Goal: Task Accomplishment & Management: Use online tool/utility

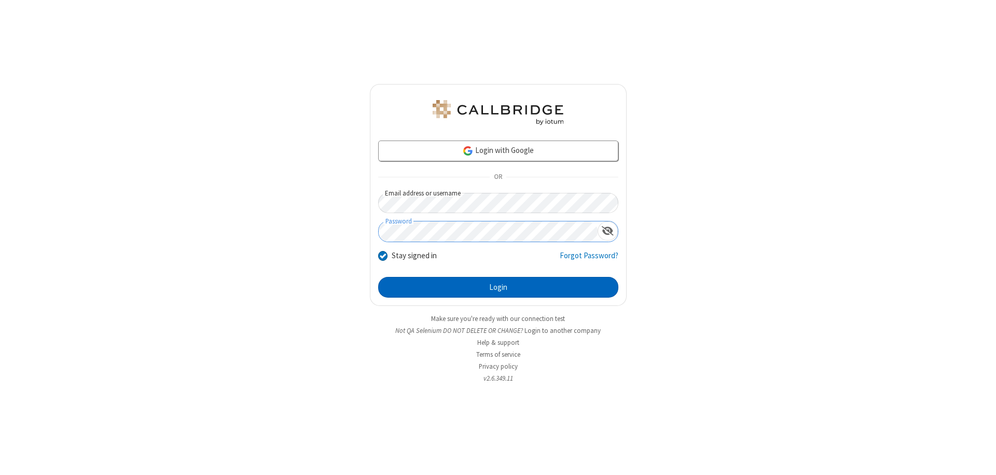
click at [498, 287] on button "Login" at bounding box center [498, 287] width 240 height 21
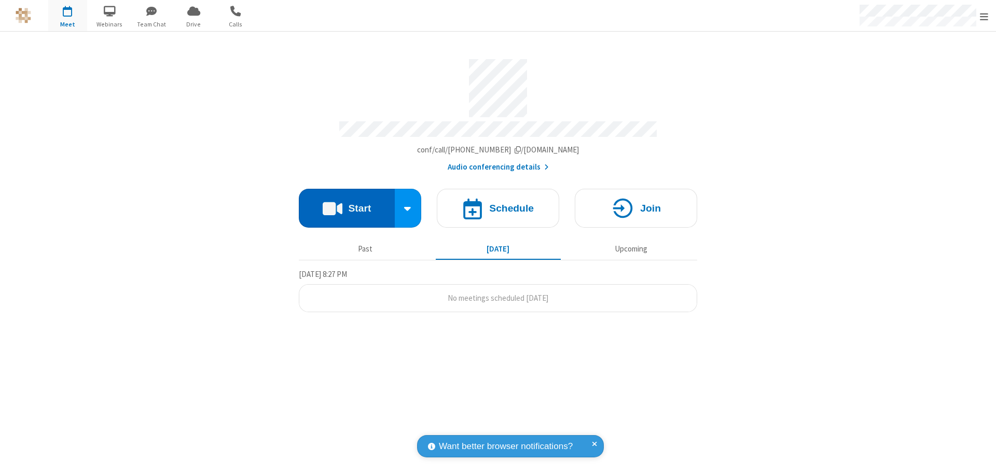
click at [347, 203] on button "Start" at bounding box center [347, 208] width 96 height 39
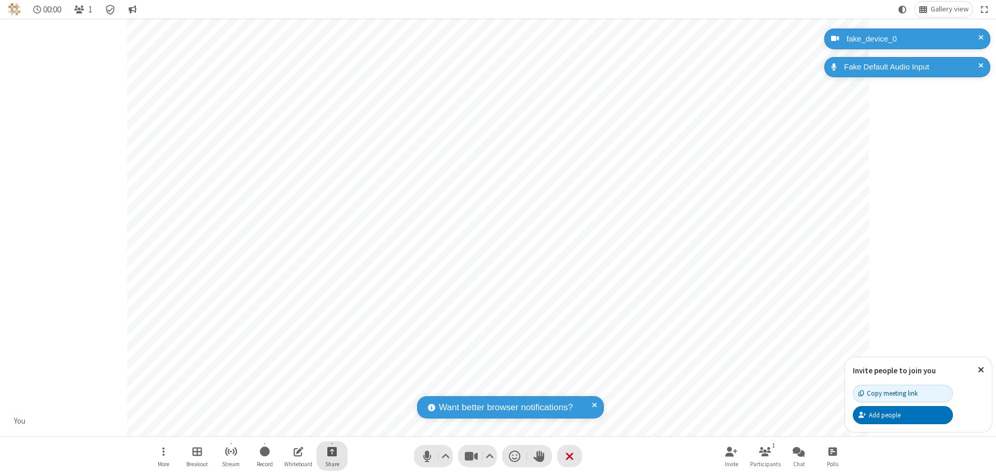
click at [332, 451] on span "Start sharing" at bounding box center [332, 451] width 10 height 13
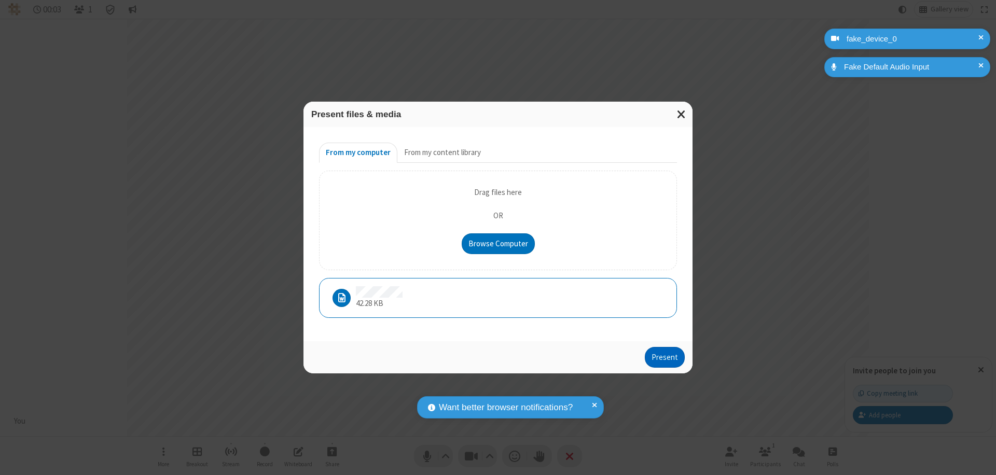
click at [666, 357] on button "Present" at bounding box center [665, 357] width 40 height 21
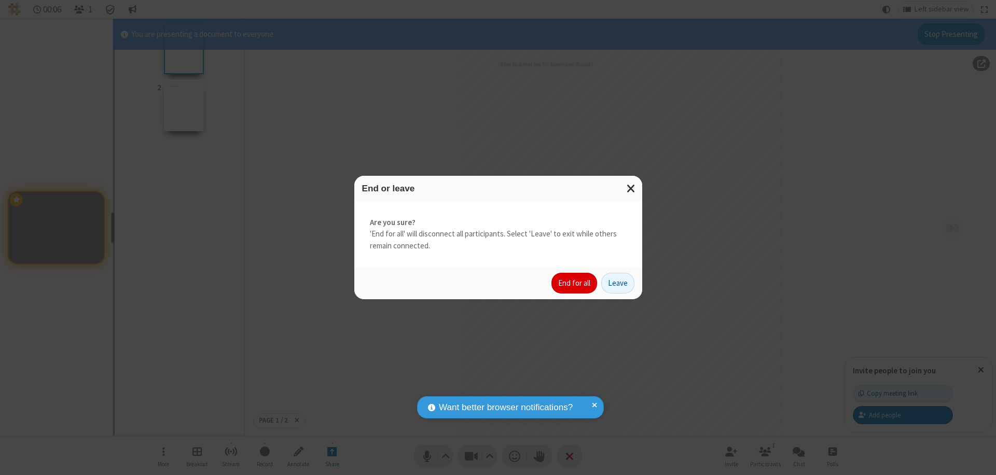
click at [575, 283] on button "End for all" at bounding box center [575, 283] width 46 height 21
